Goal: Task Accomplishment & Management: Manage account settings

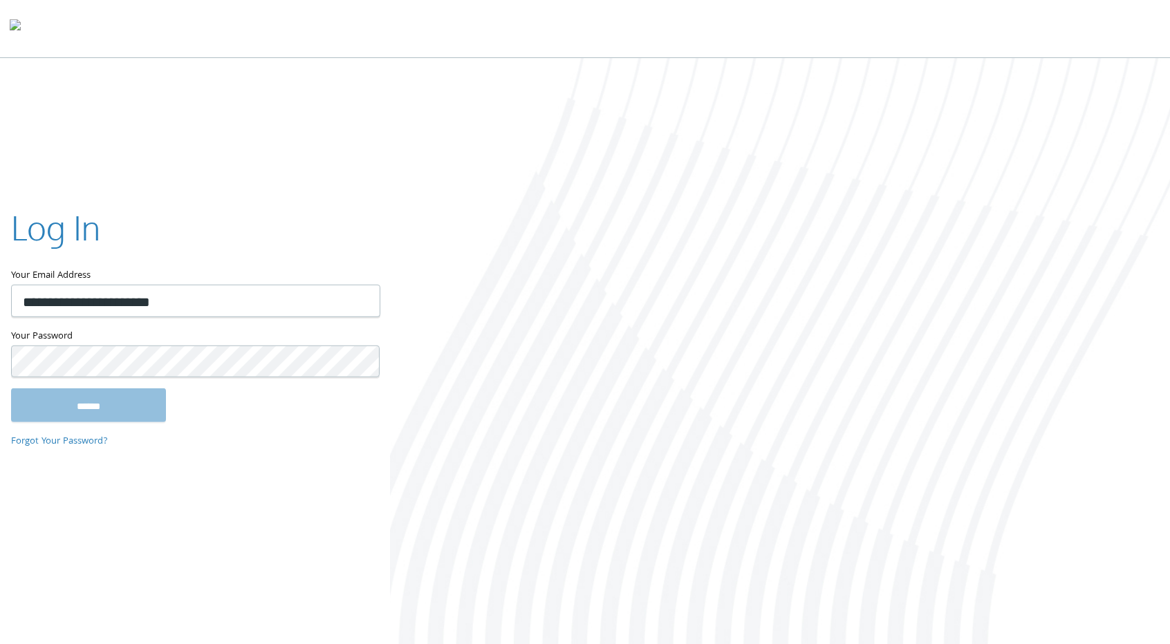
type input "**********"
click at [11, 389] on input "******" at bounding box center [88, 405] width 155 height 33
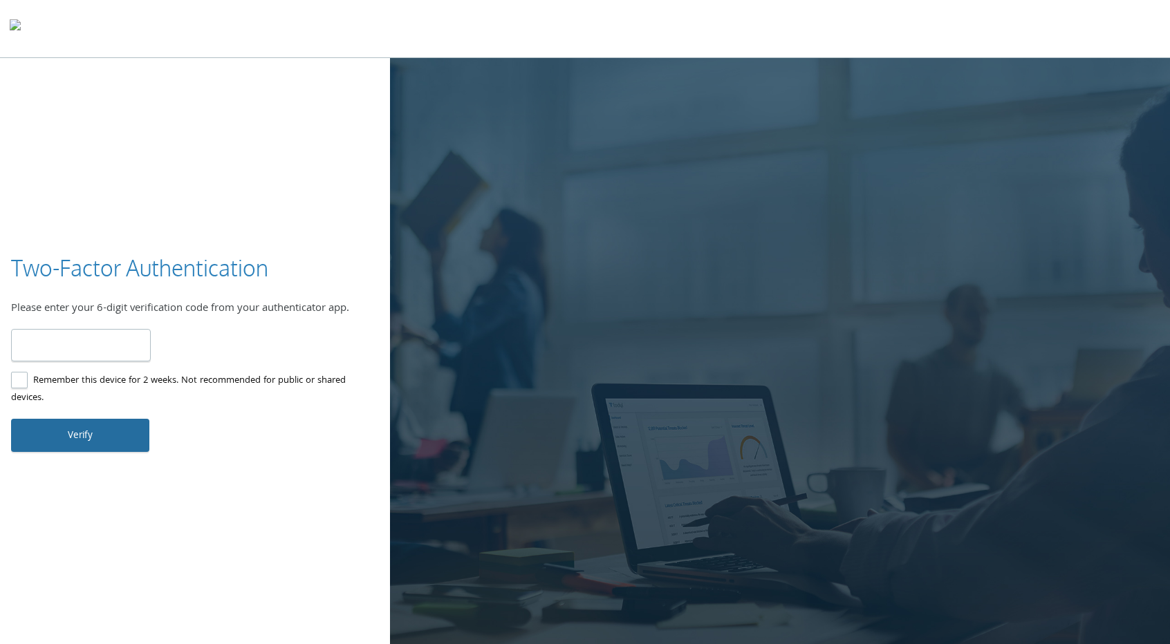
type input "******"
click at [102, 429] on button "Verify" at bounding box center [80, 435] width 138 height 33
